Goal: Task Accomplishment & Management: Complete application form

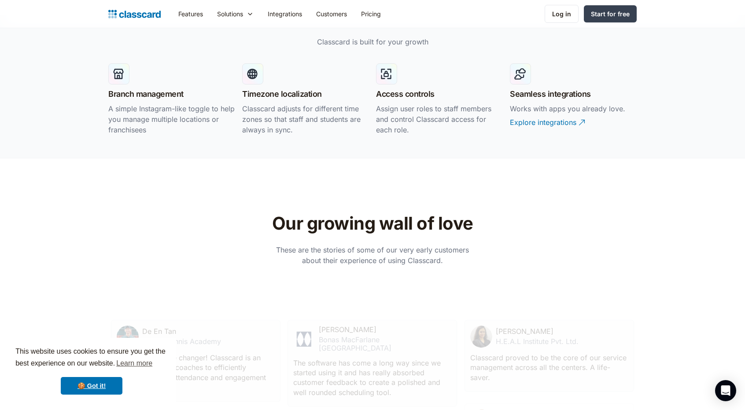
scroll to position [1805, 0]
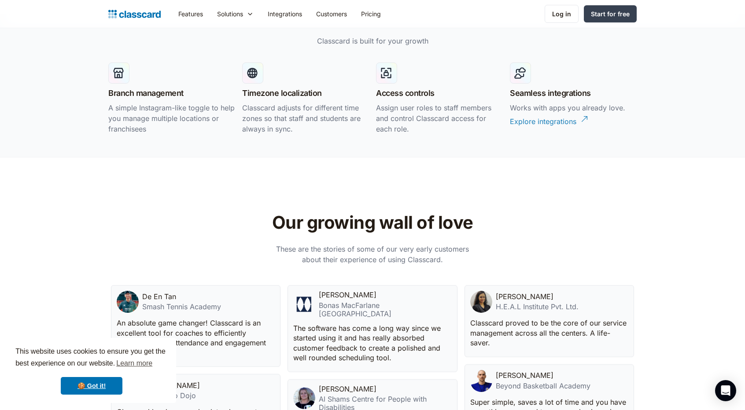
click at [554, 125] on div "Explore integrations" at bounding box center [543, 118] width 66 height 17
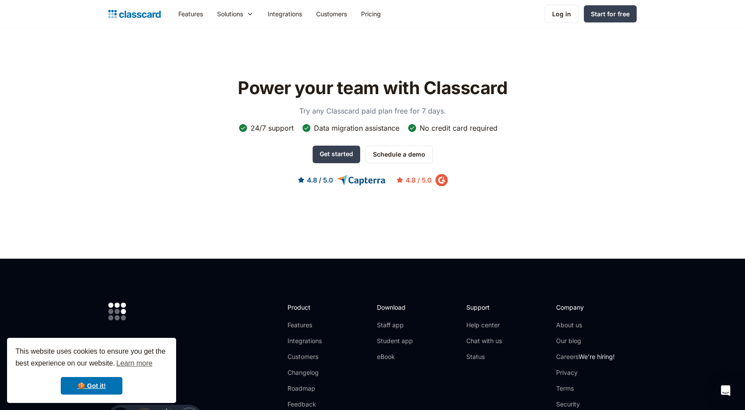
scroll to position [2061, 0]
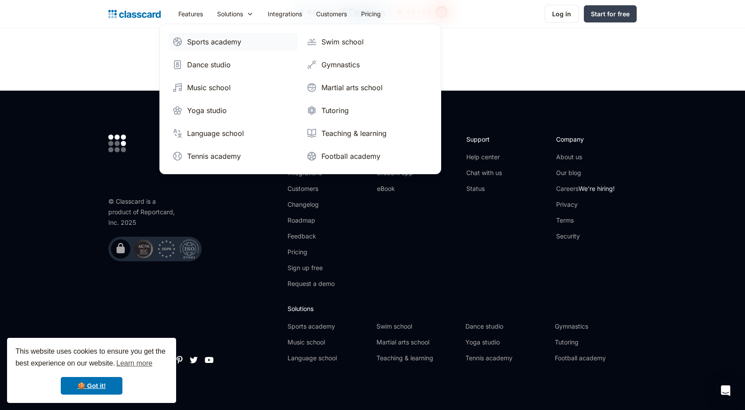
click at [224, 41] on div "Sports academy" at bounding box center [214, 42] width 54 height 11
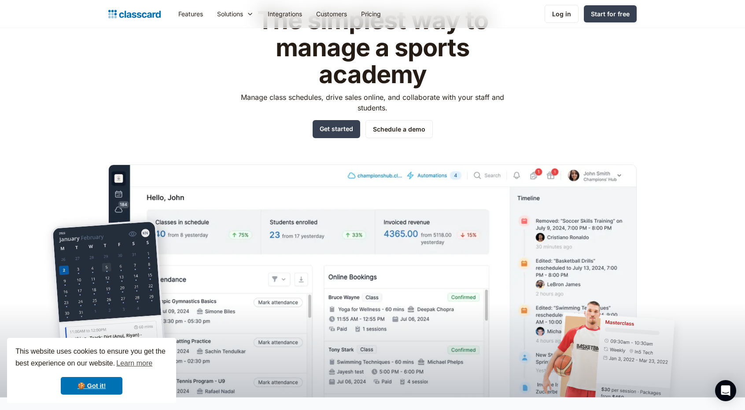
scroll to position [44, 0]
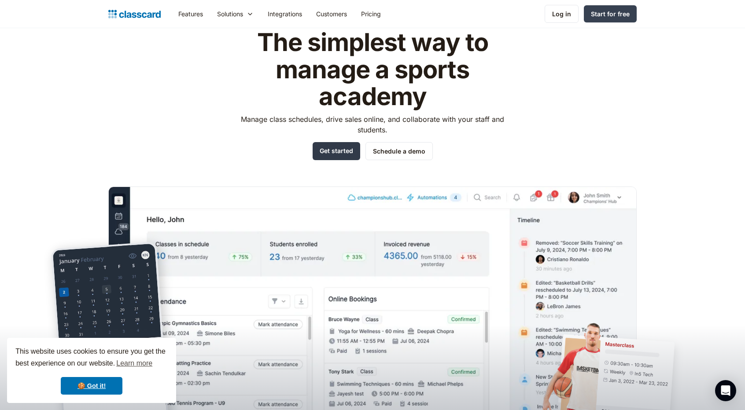
click at [322, 149] on link "Get started" at bounding box center [337, 151] width 48 height 18
